Goal: Information Seeking & Learning: Learn about a topic

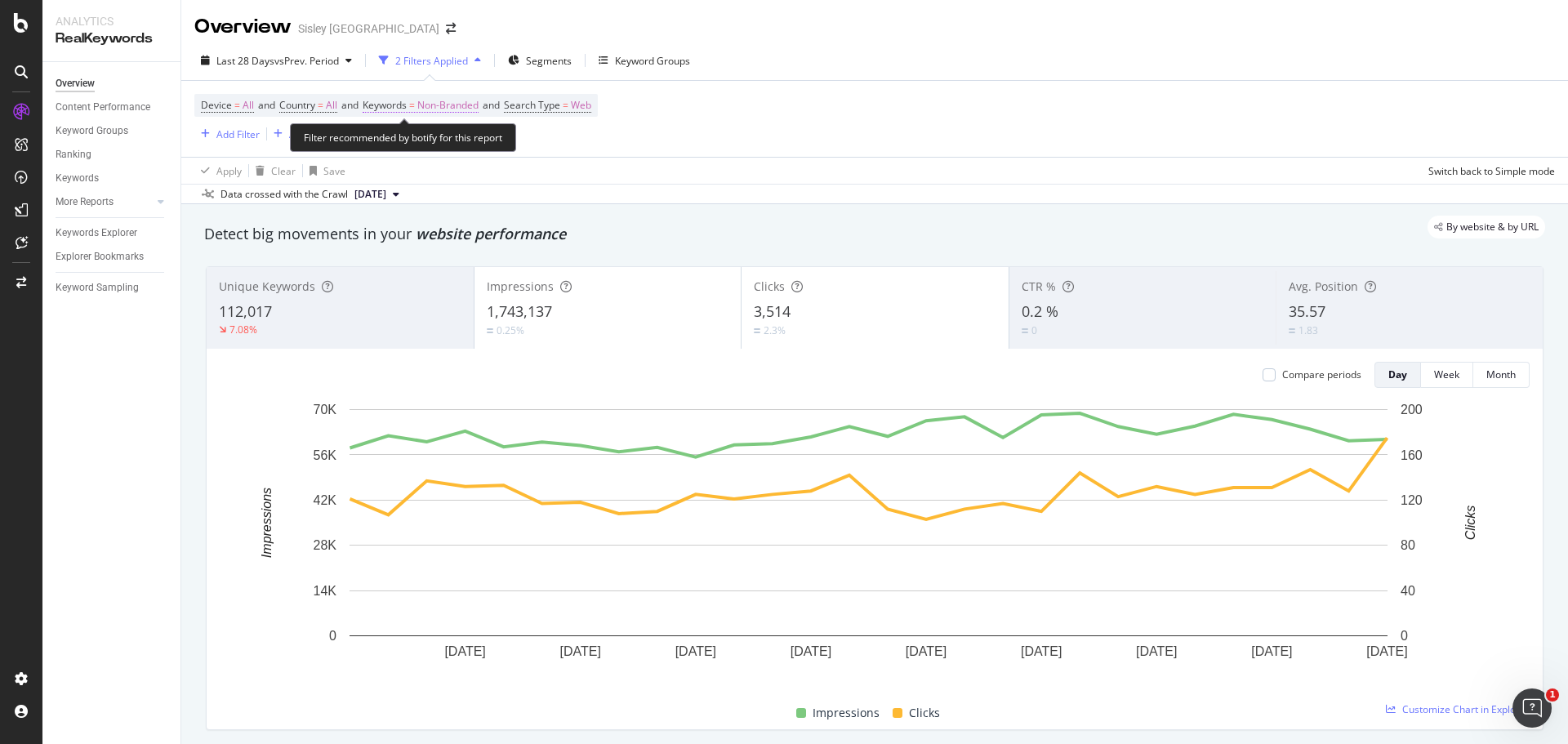
click at [454, 106] on span "Non-Branded" at bounding box center [448, 105] width 61 height 23
click at [446, 141] on span "Non-Branded" at bounding box center [420, 143] width 68 height 14
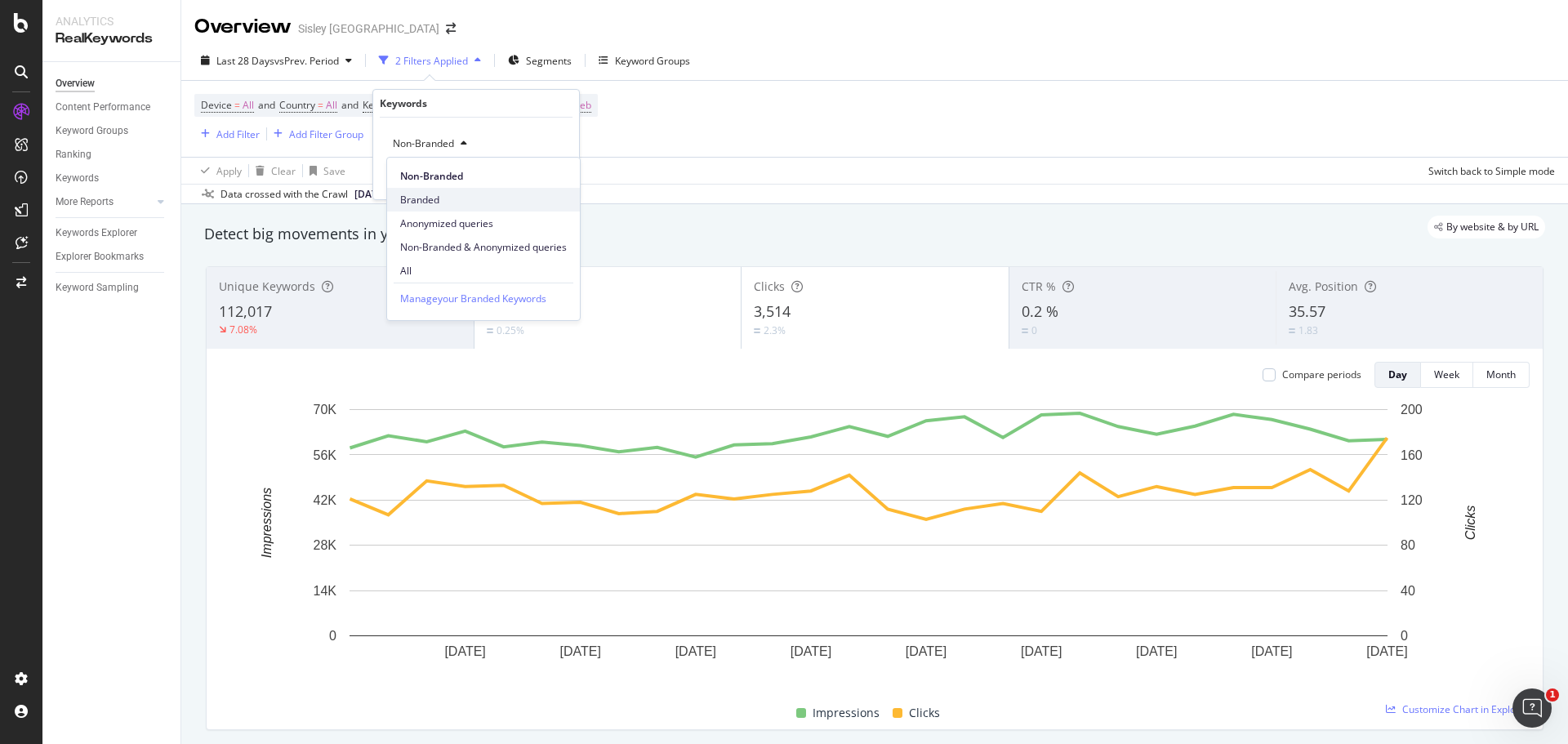
click at [426, 201] on span "Branded" at bounding box center [484, 200] width 167 height 15
click at [544, 178] on div "Apply" at bounding box center [553, 178] width 25 height 14
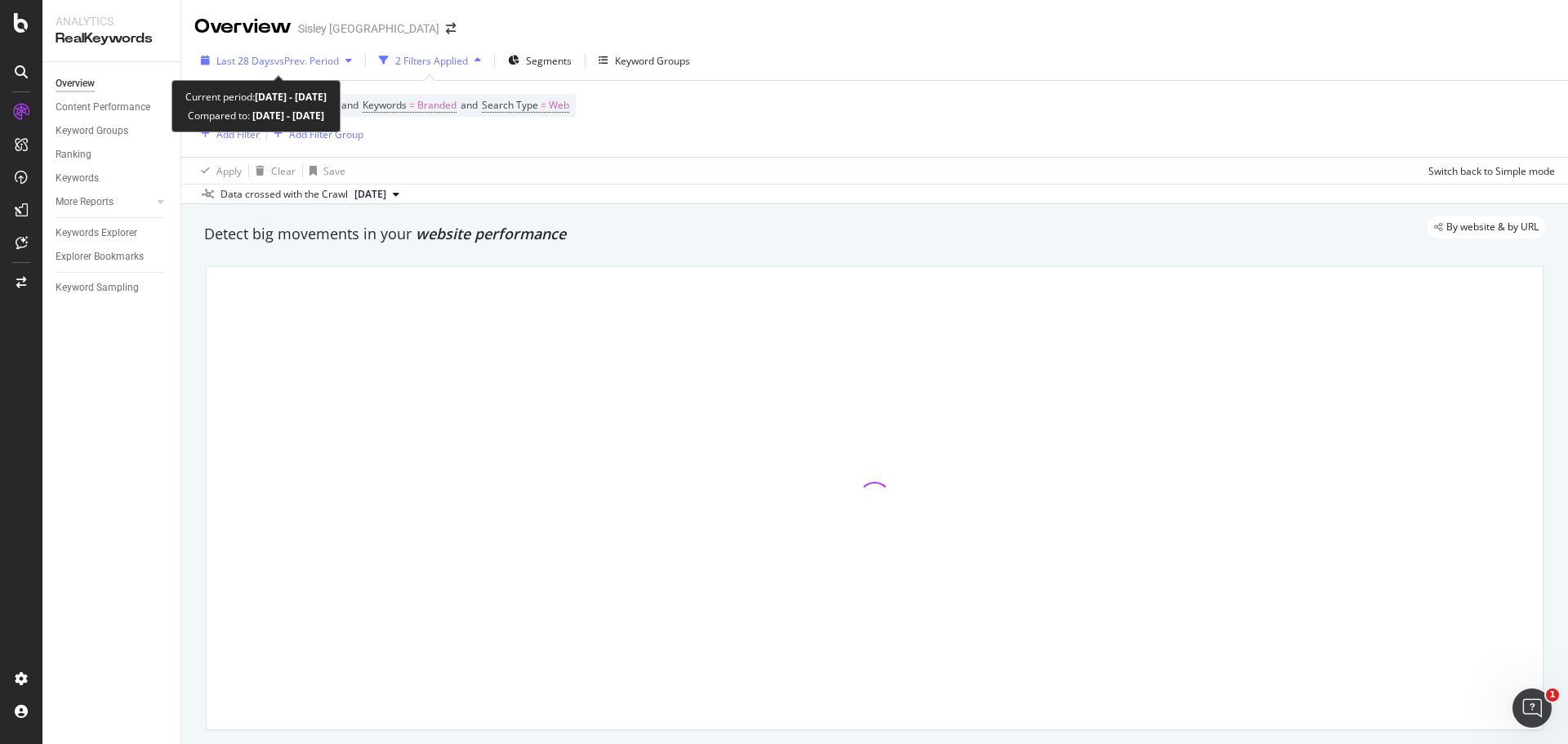
click at [280, 58] on span "vs Prev. Period" at bounding box center [307, 60] width 65 height 14
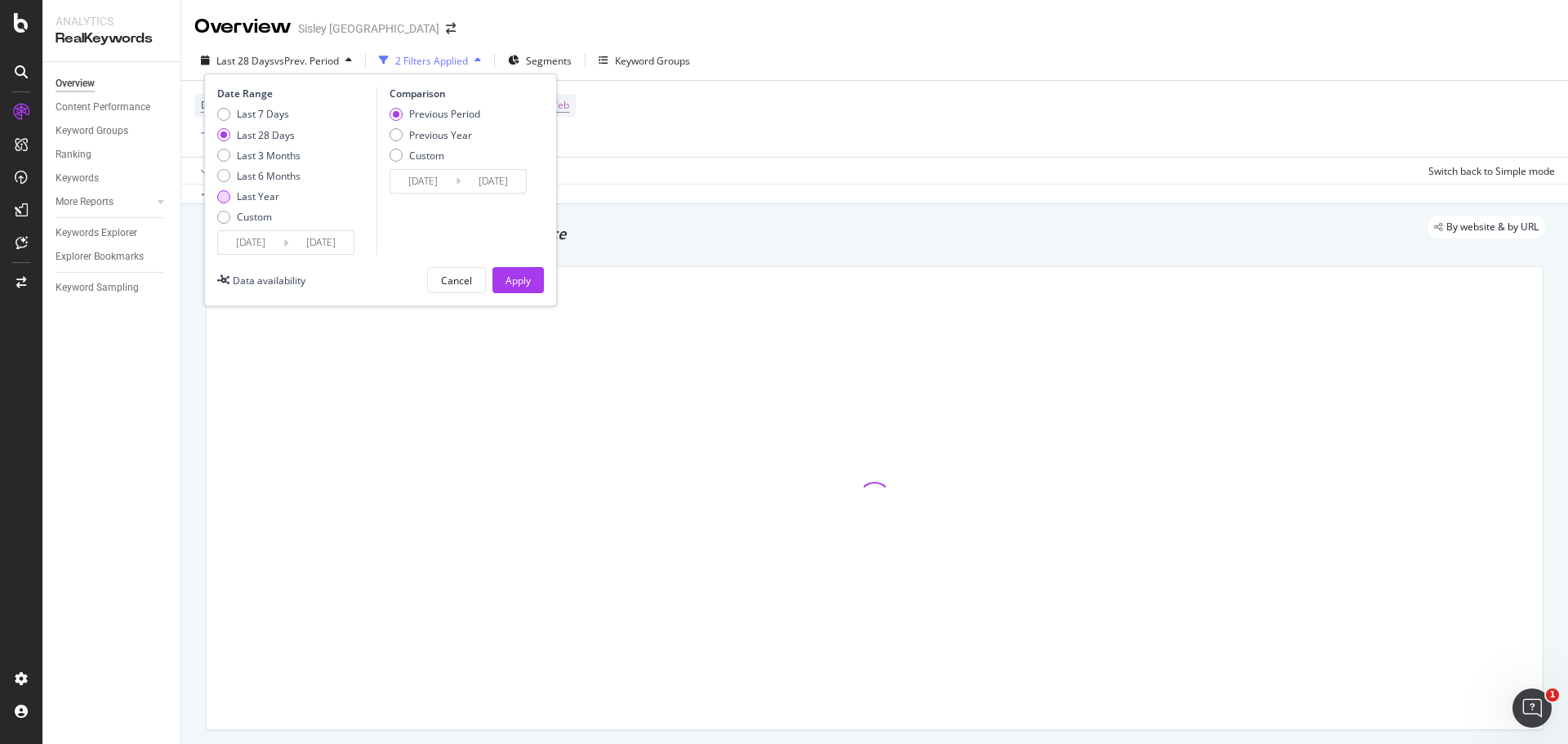
click at [227, 192] on div "Last Year" at bounding box center [224, 197] width 13 height 13
type input "[DATE]"
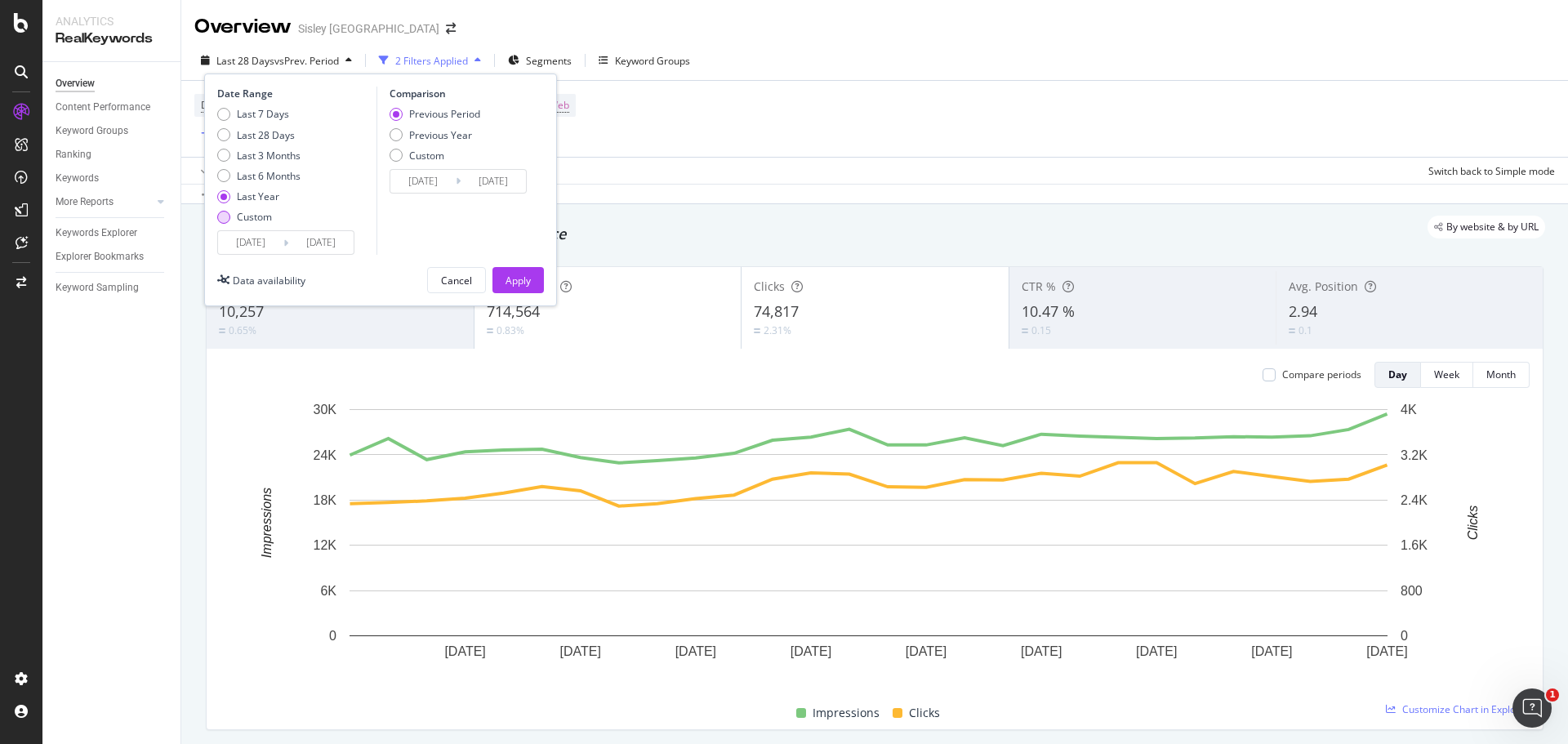
click at [221, 217] on div "Custom" at bounding box center [224, 217] width 13 height 13
type input "[DATE]"
click at [271, 246] on input "[DATE]" at bounding box center [251, 242] width 66 height 23
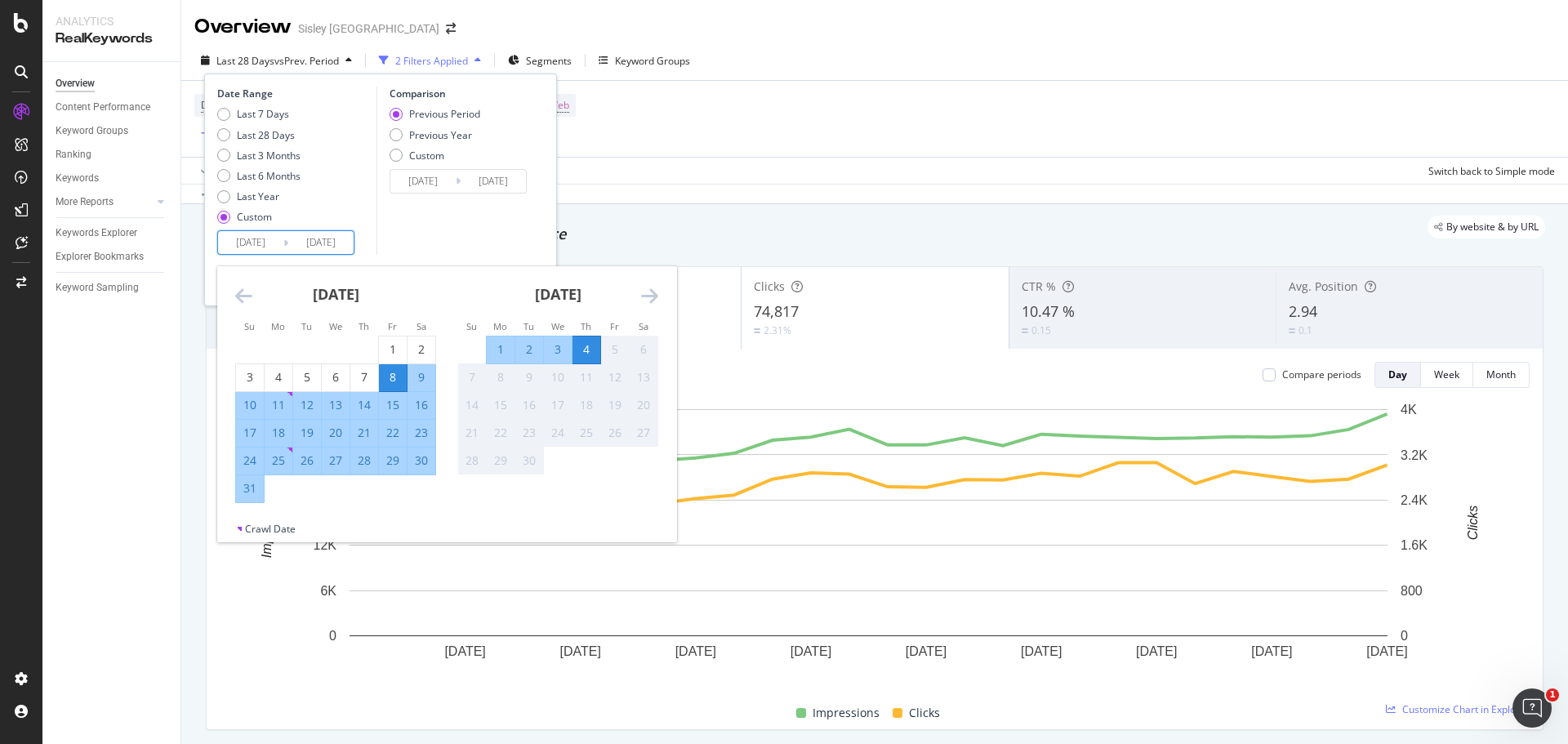
click at [247, 292] on icon "Move backward to switch to the previous month." at bounding box center [243, 295] width 18 height 19
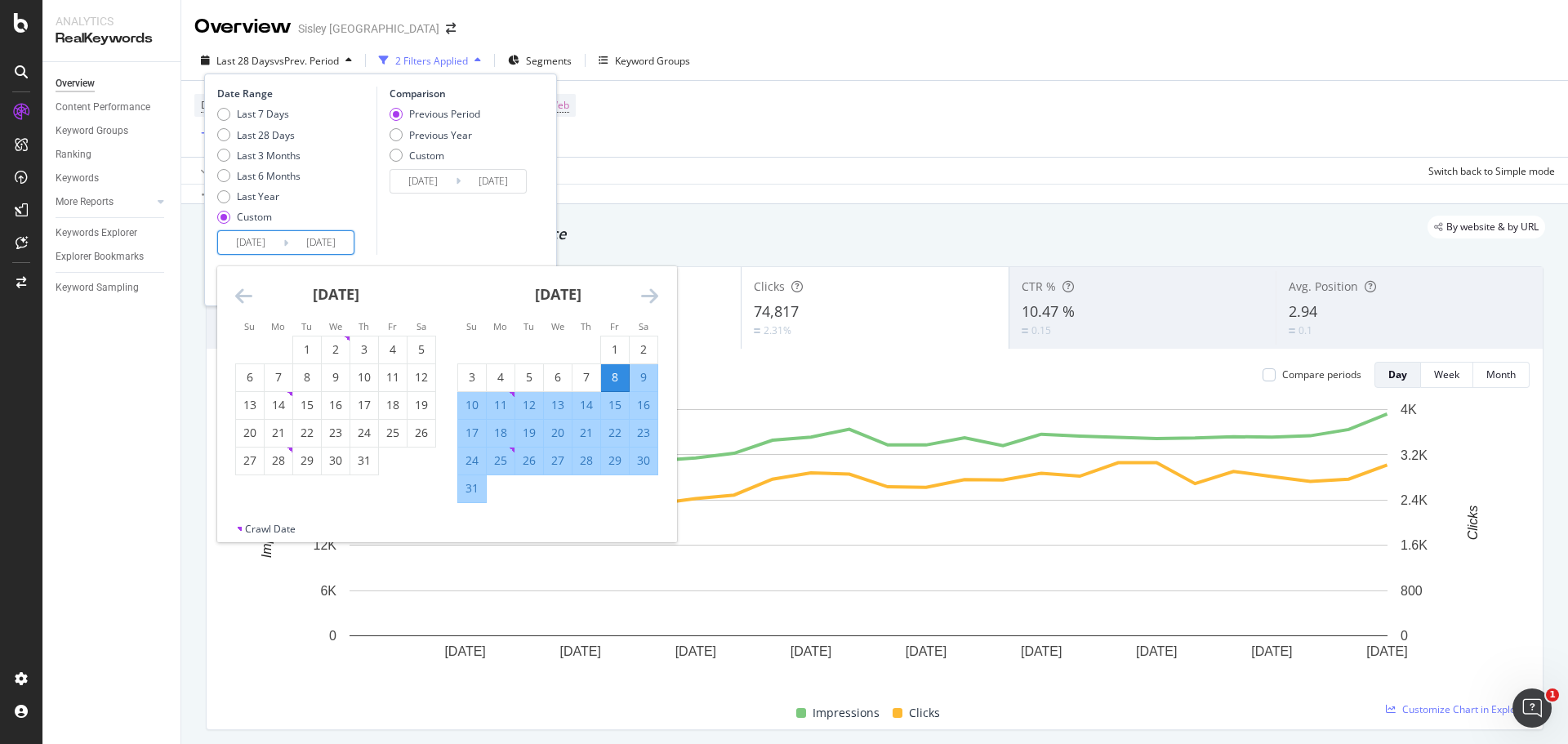
click at [248, 291] on icon "Move backward to switch to the previous month." at bounding box center [243, 295] width 18 height 19
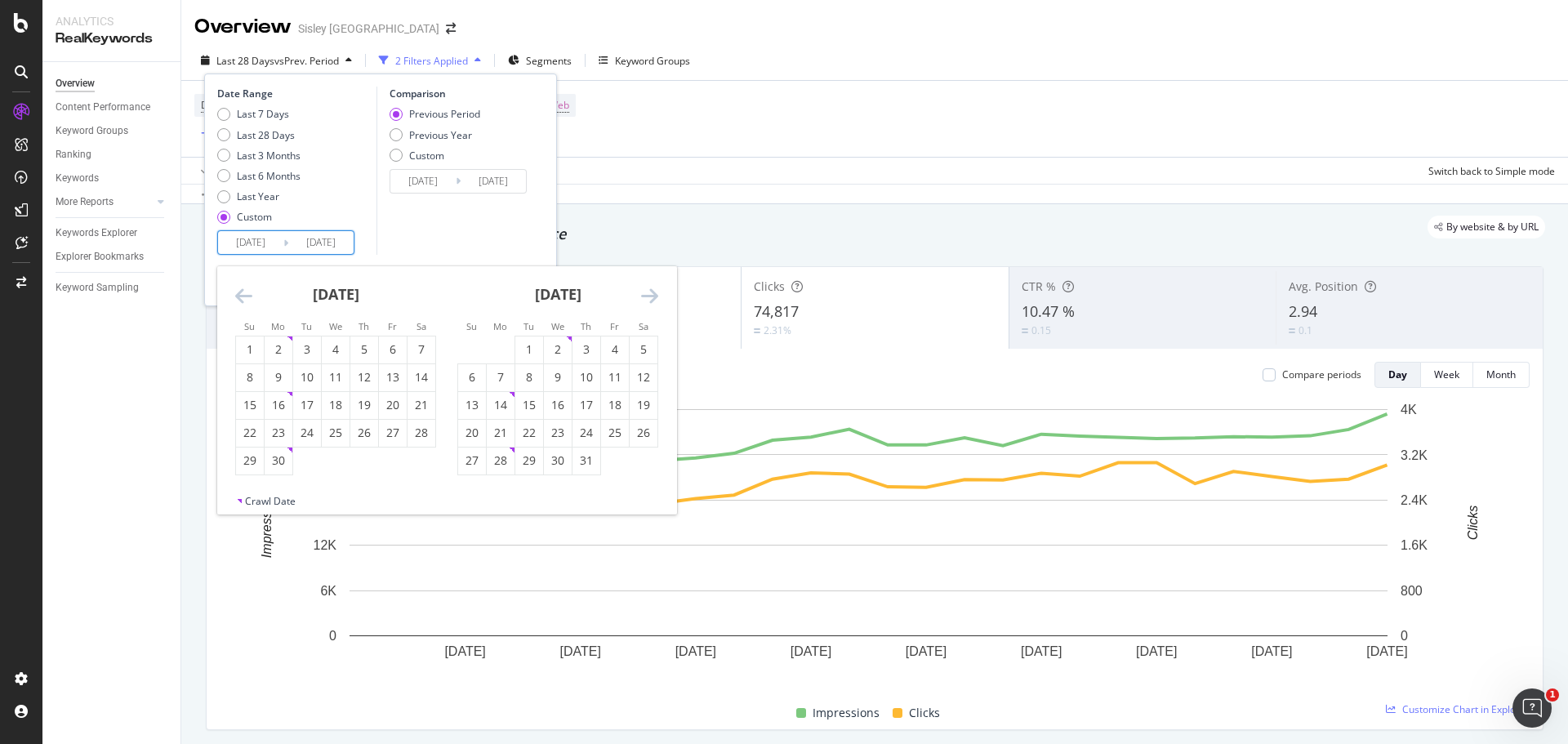
click at [250, 291] on icon "Move backward to switch to the previous month." at bounding box center [243, 295] width 18 height 19
click at [249, 292] on icon "Move backward to switch to the previous month." at bounding box center [243, 295] width 18 height 19
click at [247, 295] on icon "Move backward to switch to the previous month." at bounding box center [243, 295] width 18 height 19
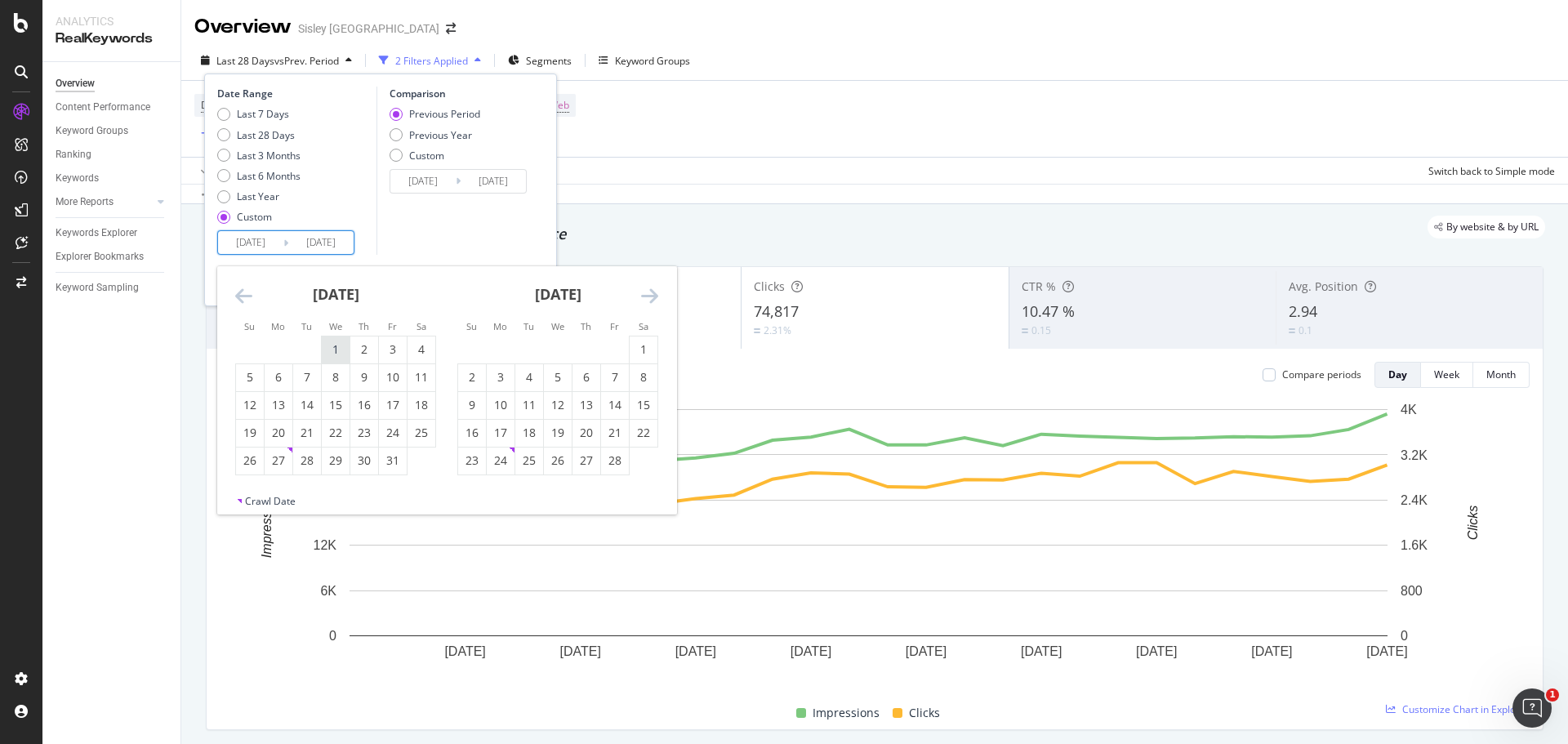
click at [326, 346] on div "1" at bounding box center [336, 350] width 28 height 17
type input "[DATE]"
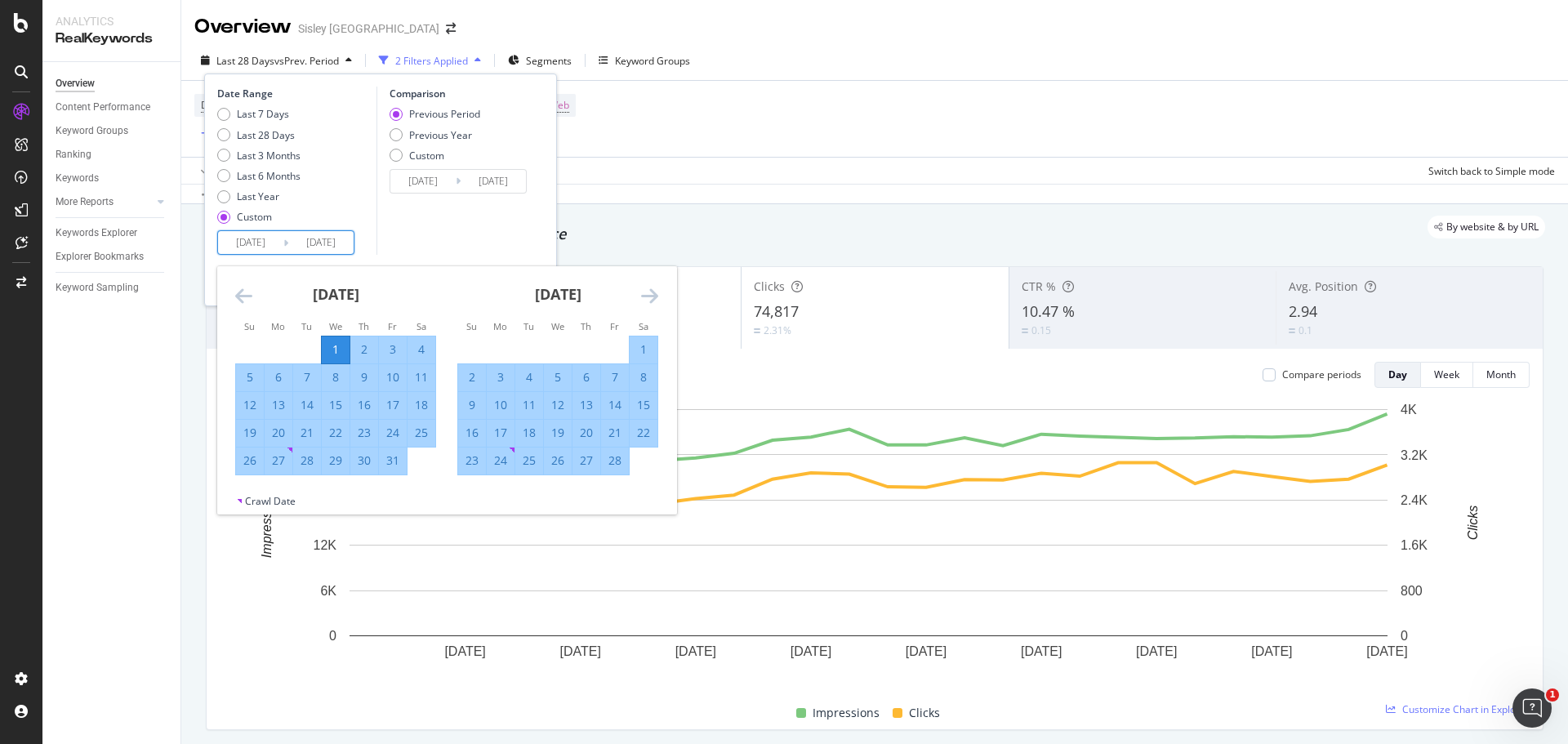
click at [645, 295] on icon "Move forward to switch to the next month." at bounding box center [649, 295] width 18 height 19
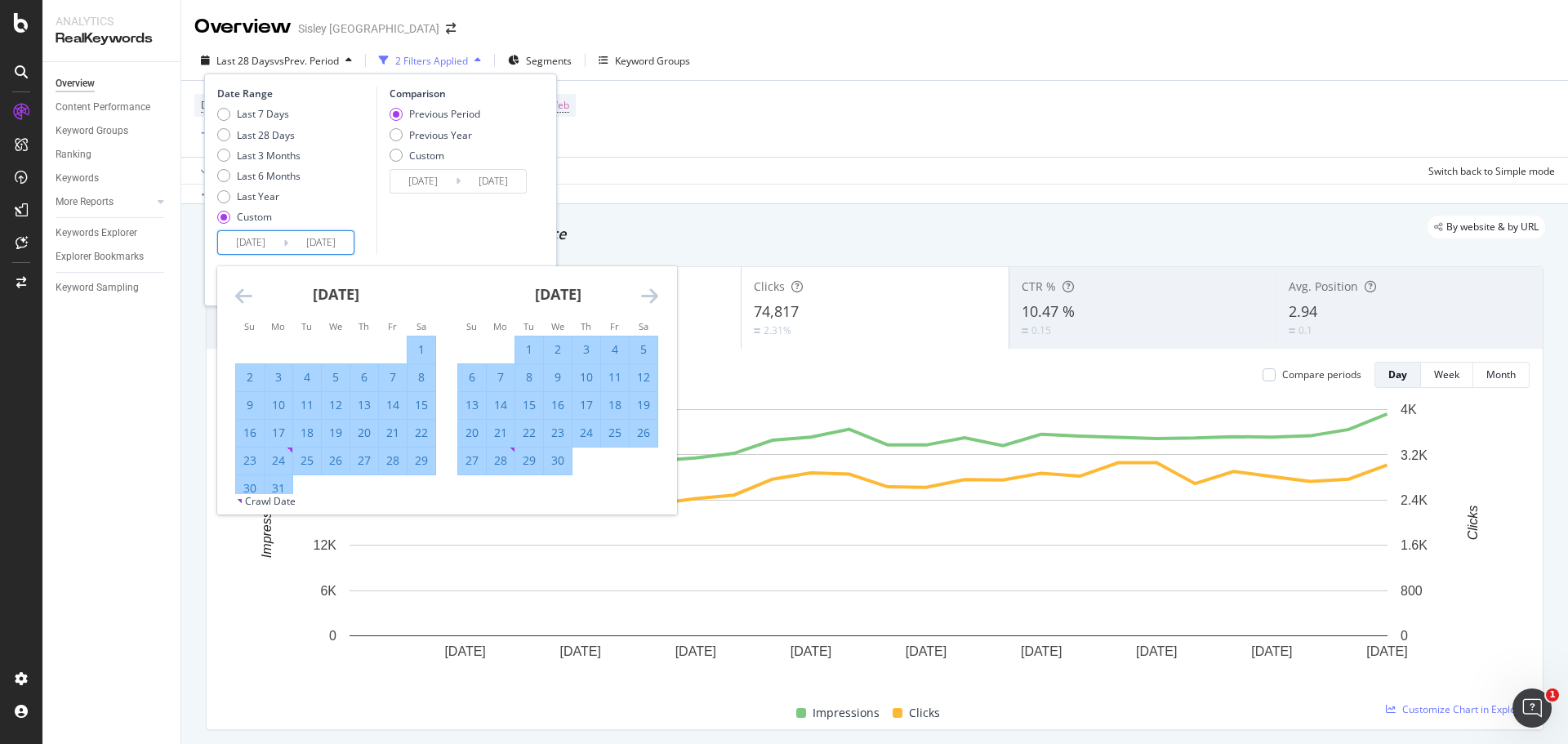
click at [646, 295] on icon "Move forward to switch to the next month." at bounding box center [649, 295] width 18 height 19
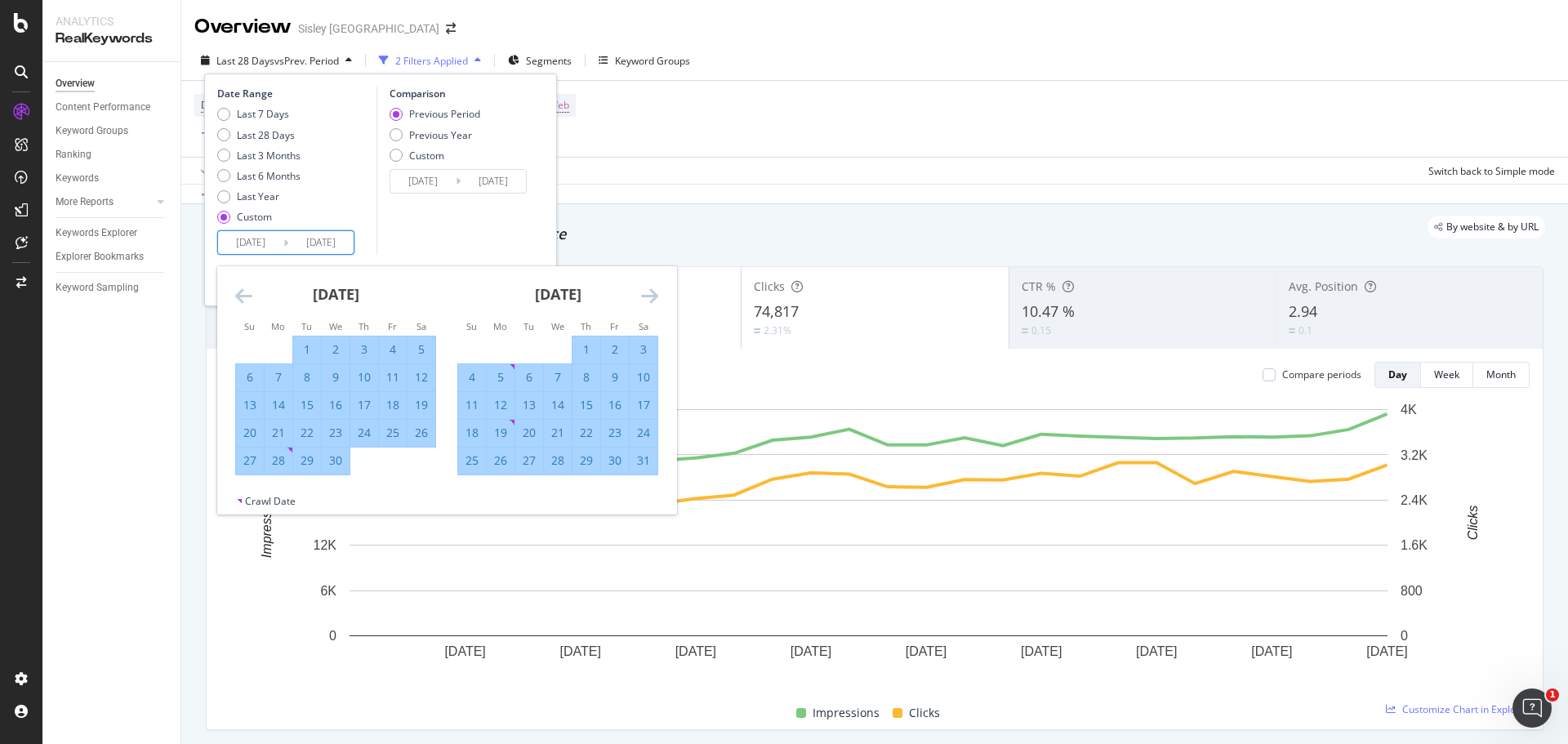
click at [646, 295] on icon "Move forward to switch to the next month." at bounding box center [649, 295] width 18 height 19
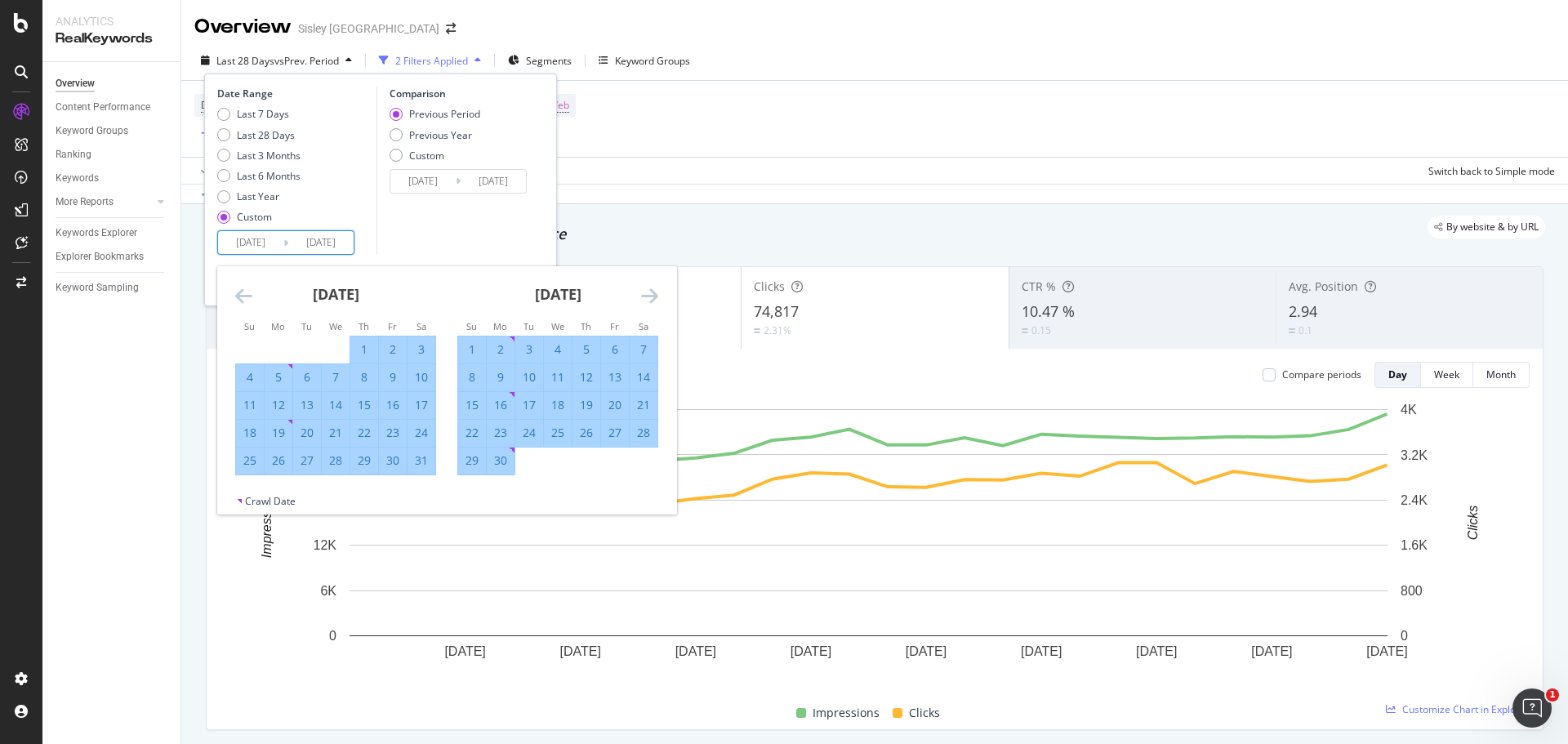
click at [646, 297] on icon "Move forward to switch to the next month." at bounding box center [649, 295] width 18 height 19
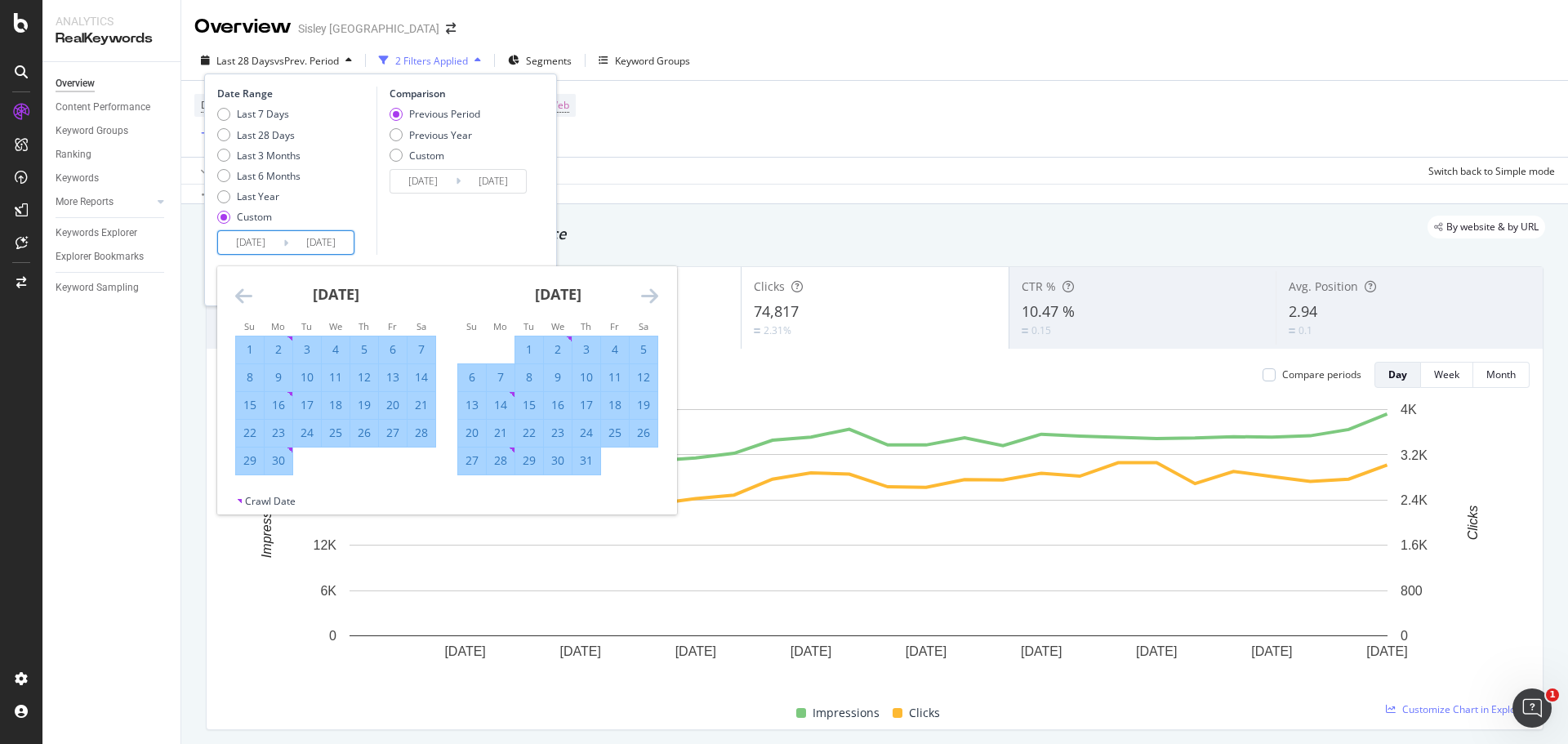
click at [646, 297] on icon "Move forward to switch to the next month." at bounding box center [649, 295] width 18 height 19
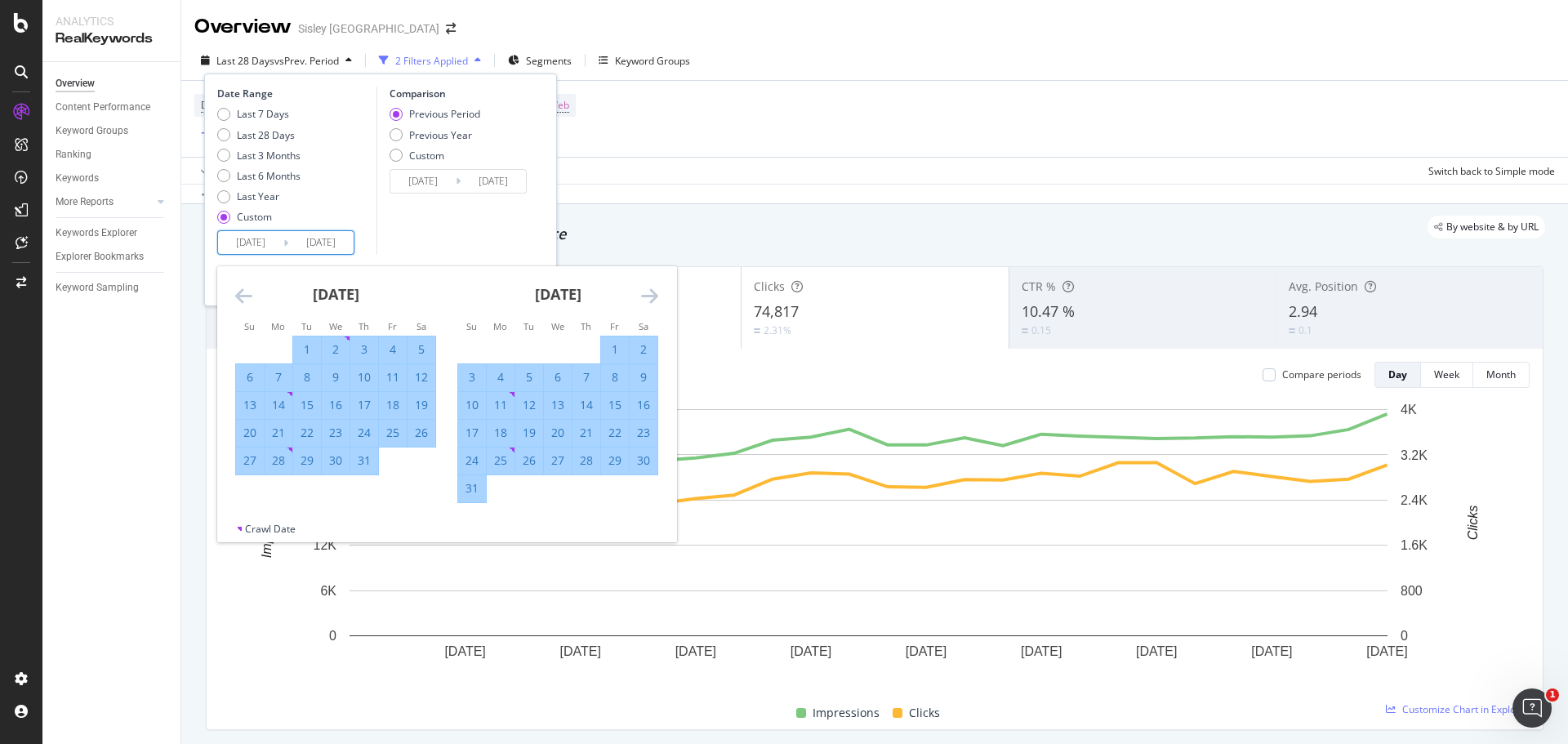
click at [646, 297] on icon "Move forward to switch to the next month." at bounding box center [649, 295] width 18 height 19
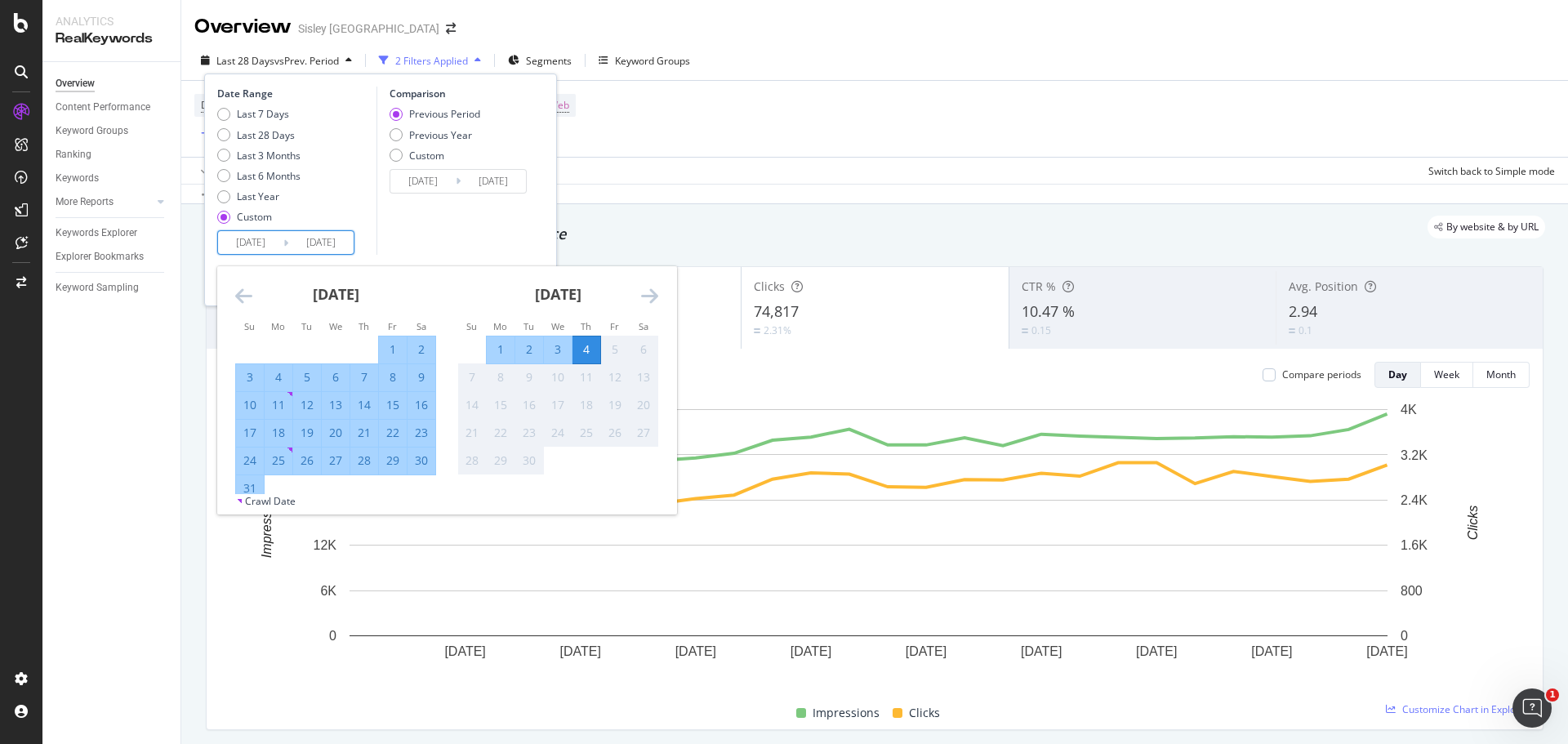
click at [577, 353] on div "4" at bounding box center [586, 350] width 28 height 17
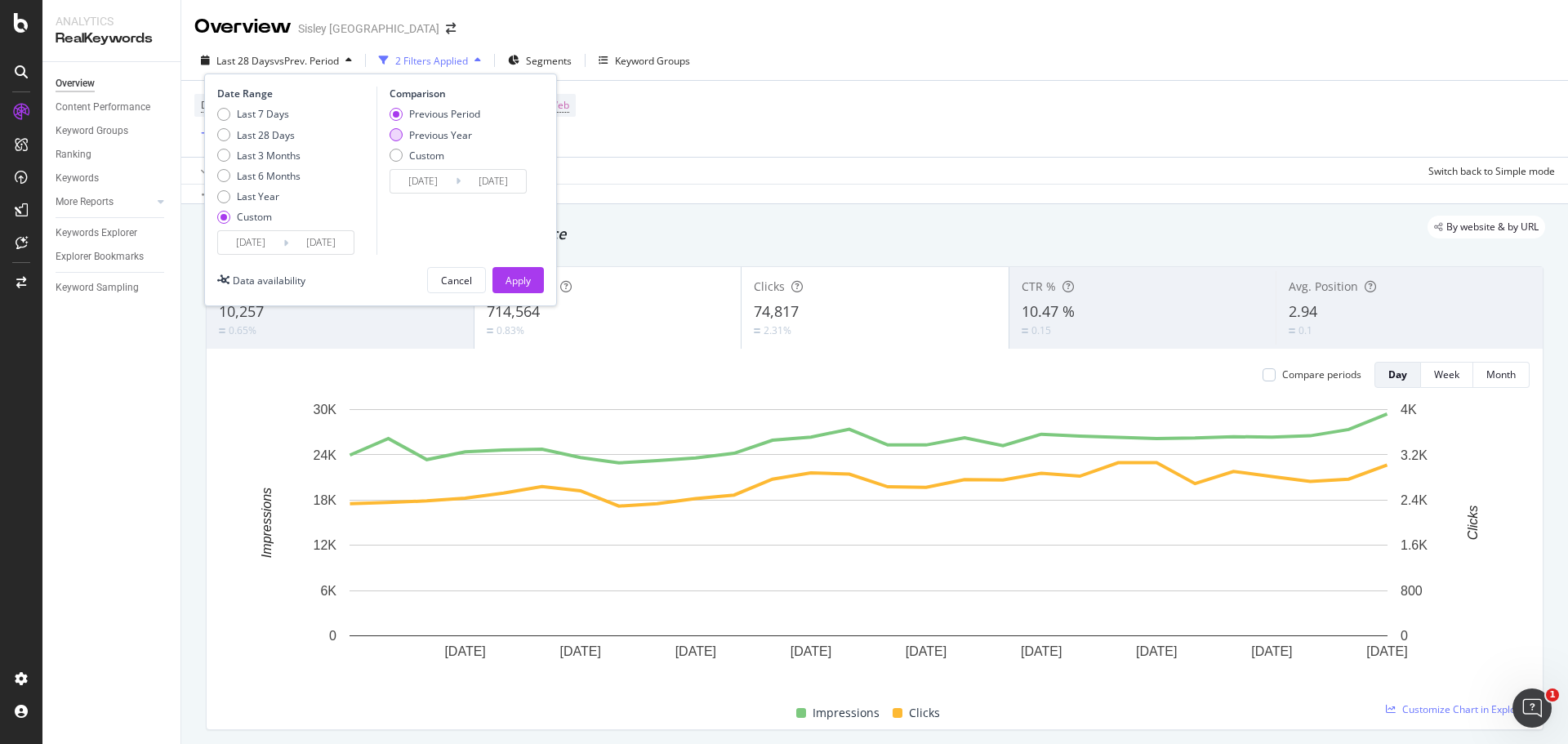
click at [401, 132] on div "Previous Year" at bounding box center [396, 135] width 13 height 13
type input "[DATE]"
click at [519, 278] on div "Apply" at bounding box center [518, 280] width 25 height 14
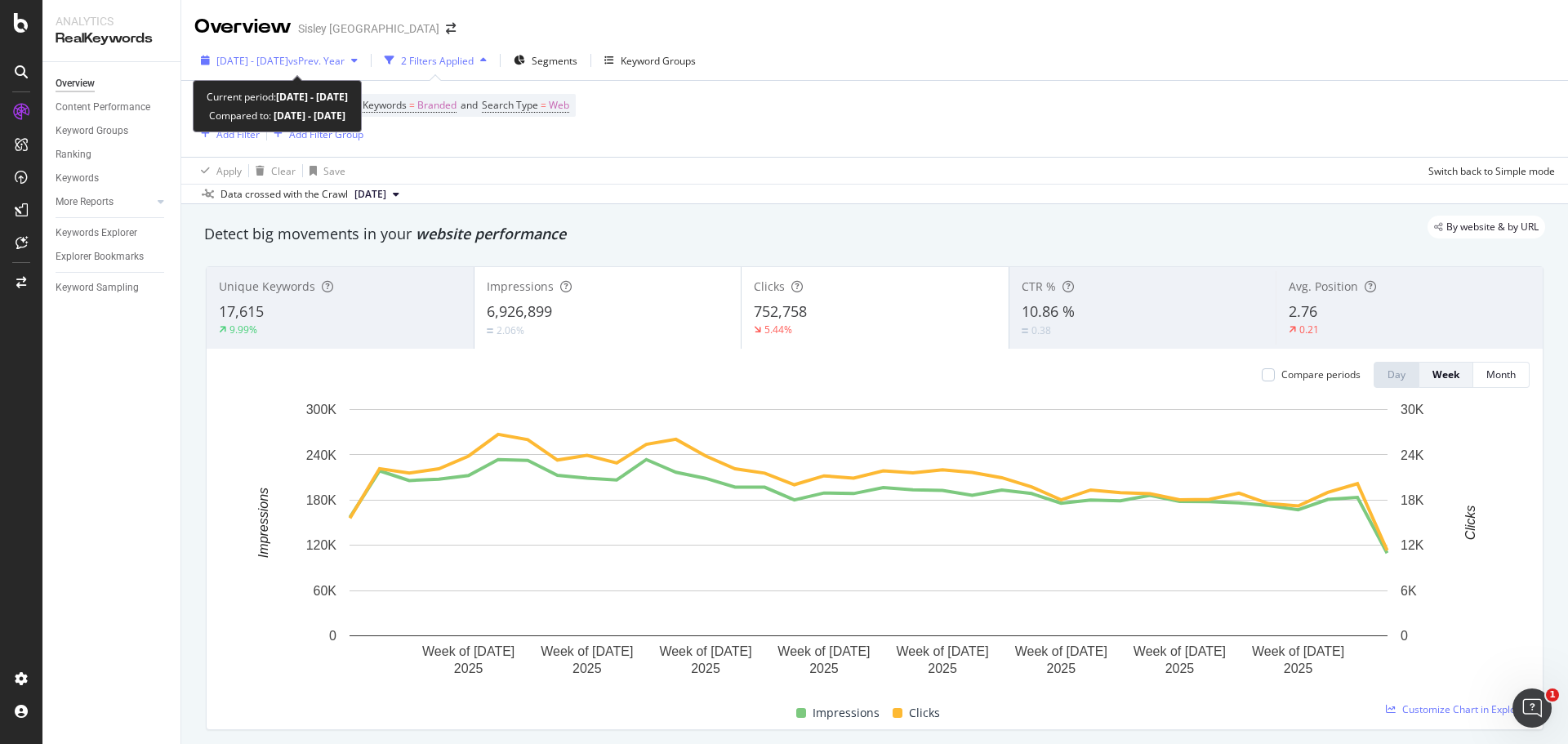
click at [289, 60] on span "[DATE] - [DATE]" at bounding box center [253, 60] width 72 height 14
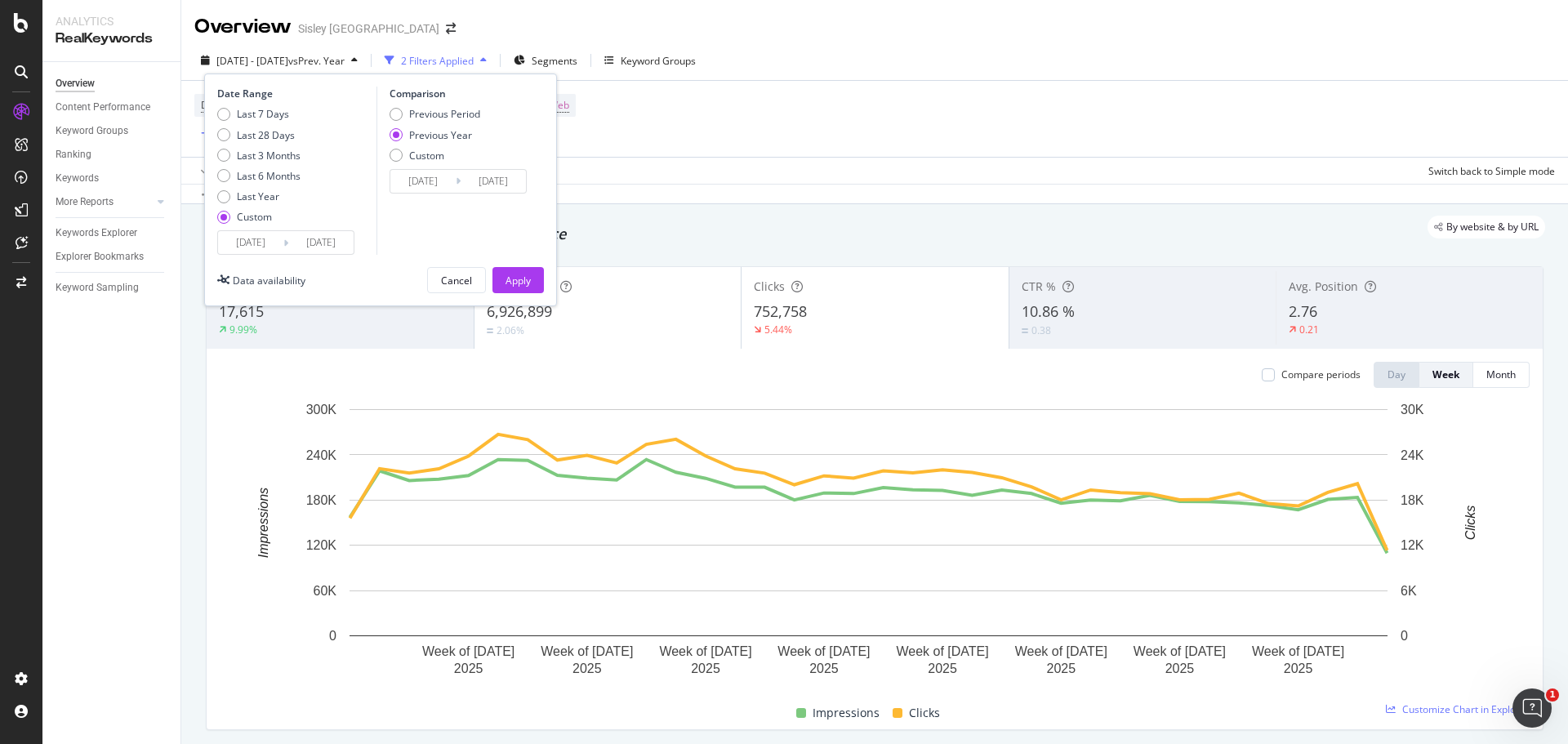
click at [423, 163] on div "Previous Period Previous Year Custom" at bounding box center [435, 138] width 91 height 61
click at [423, 157] on div "Custom" at bounding box center [426, 155] width 35 height 14
click at [410, 137] on div "Previous Year" at bounding box center [440, 135] width 63 height 14
click at [523, 277] on div "Apply" at bounding box center [518, 280] width 25 height 14
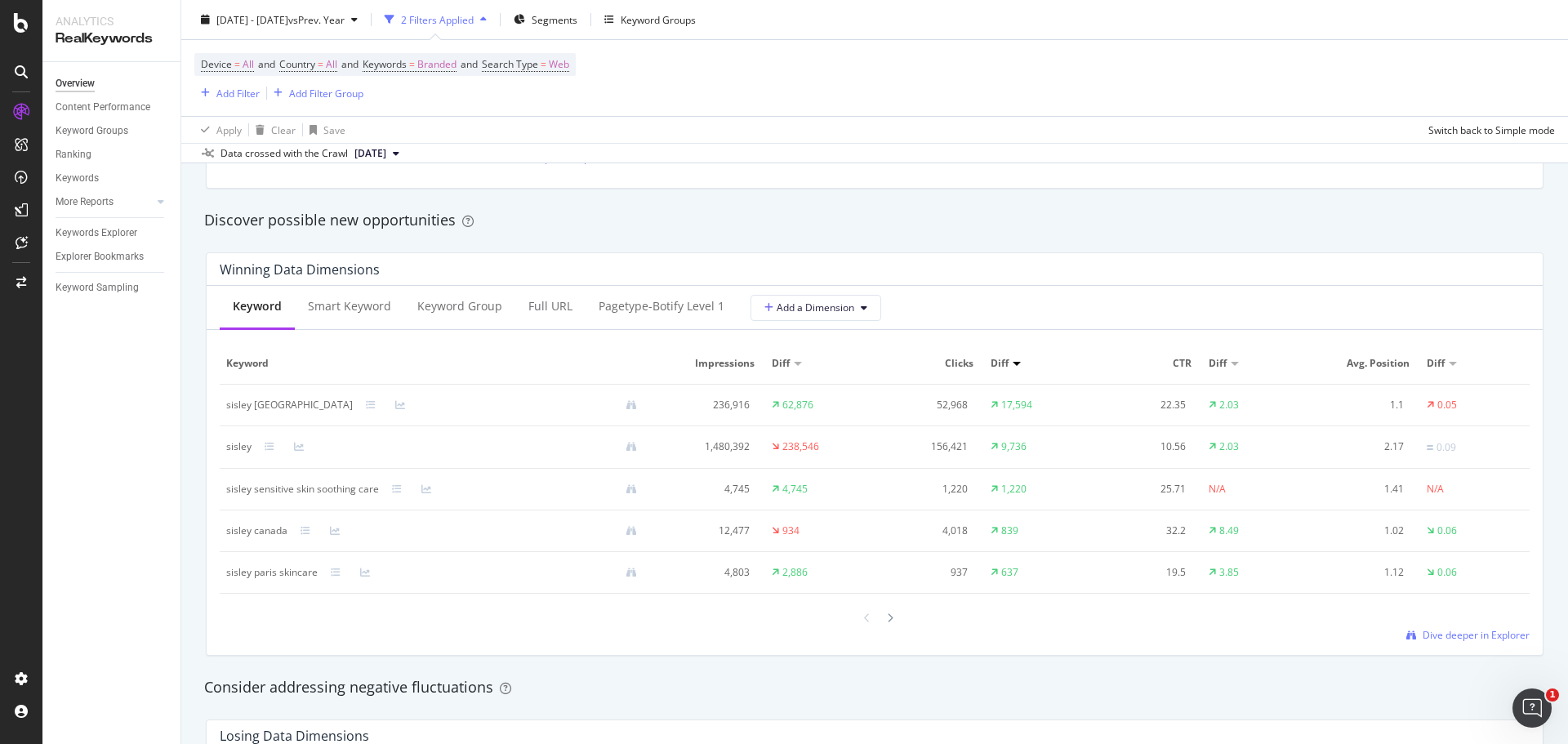
scroll to position [1470, 0]
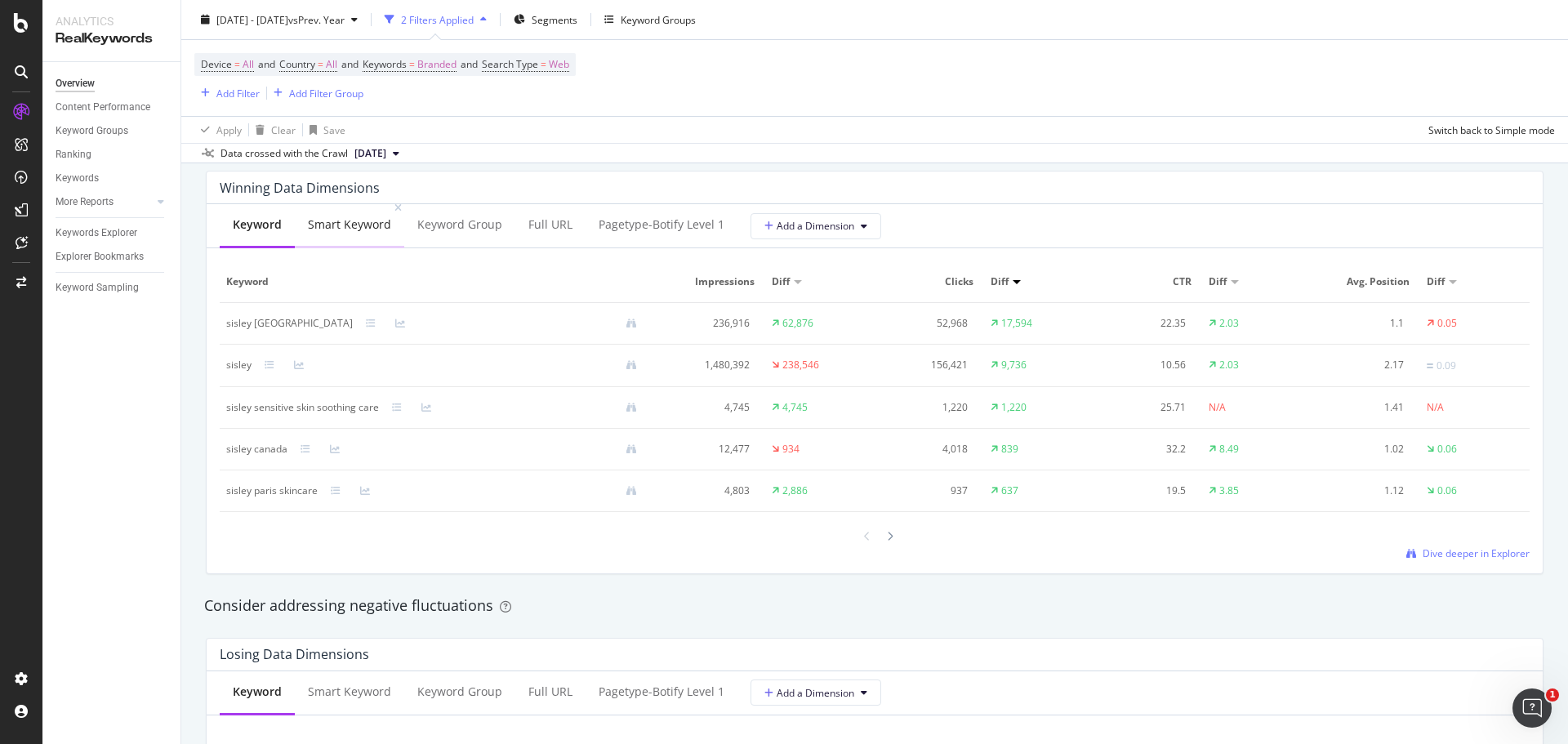
click at [377, 232] on div "Smart Keyword" at bounding box center [350, 225] width 83 height 17
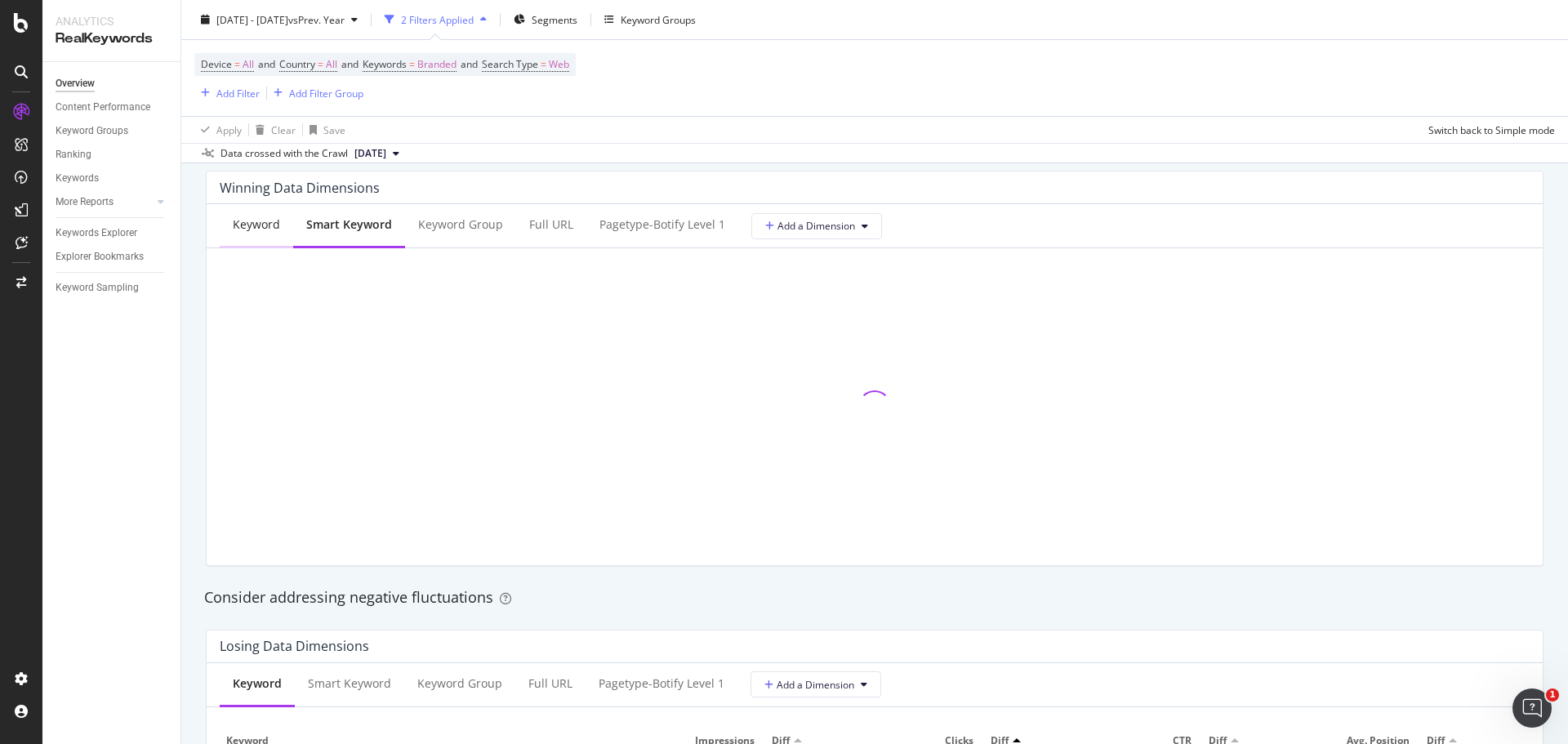
click at [239, 222] on div "Keyword" at bounding box center [256, 225] width 47 height 17
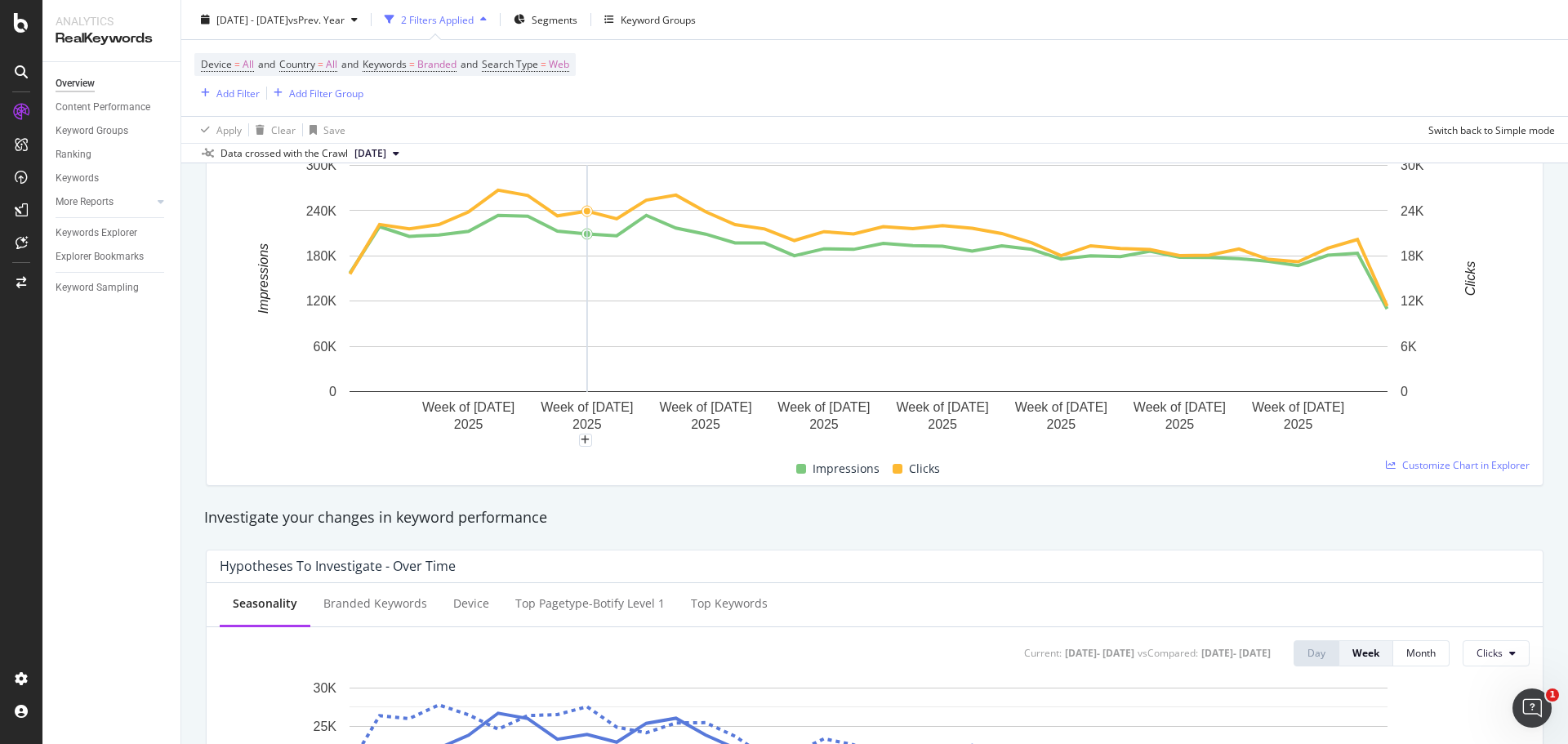
scroll to position [0, 0]
